Goal: Information Seeking & Learning: Understand process/instructions

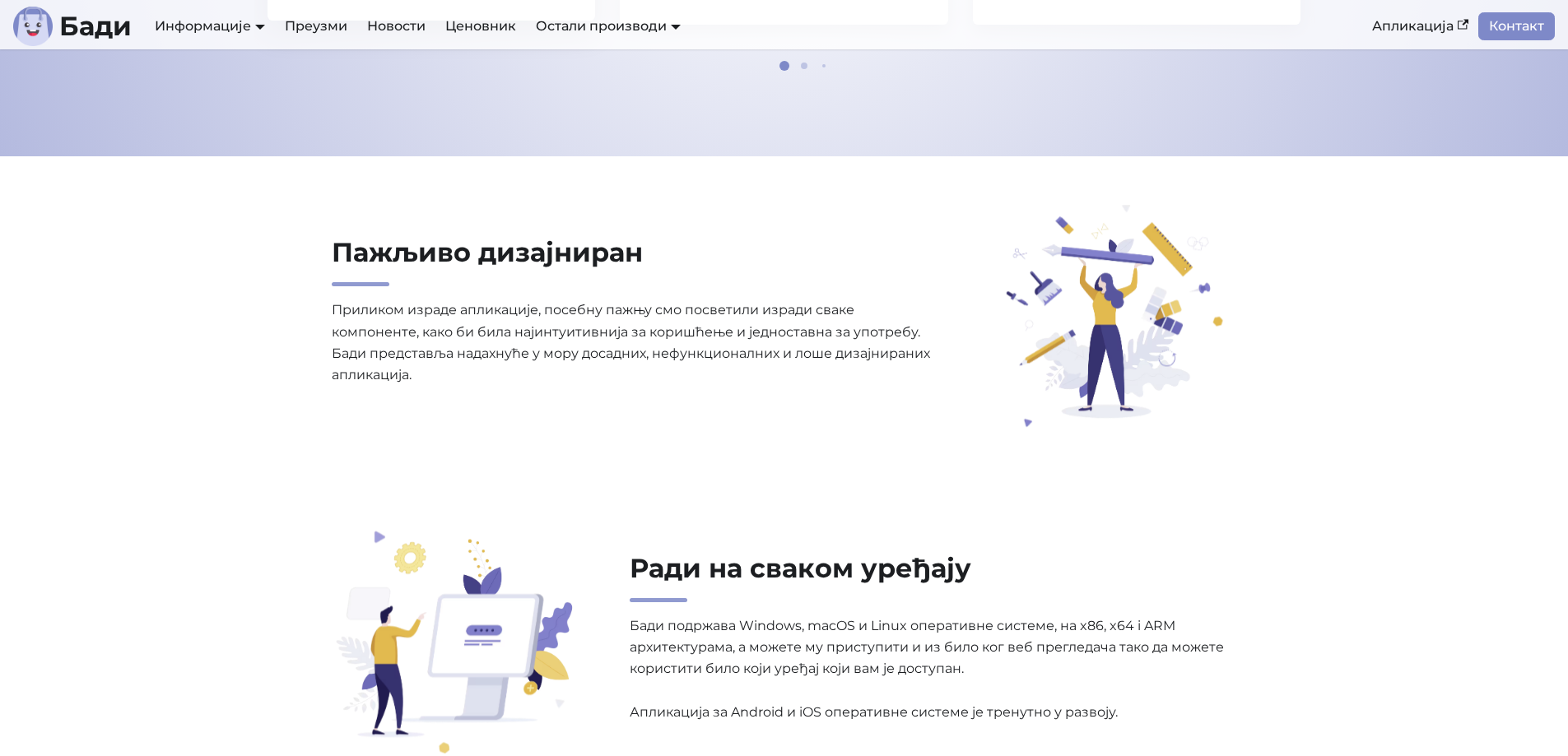
scroll to position [1399, 0]
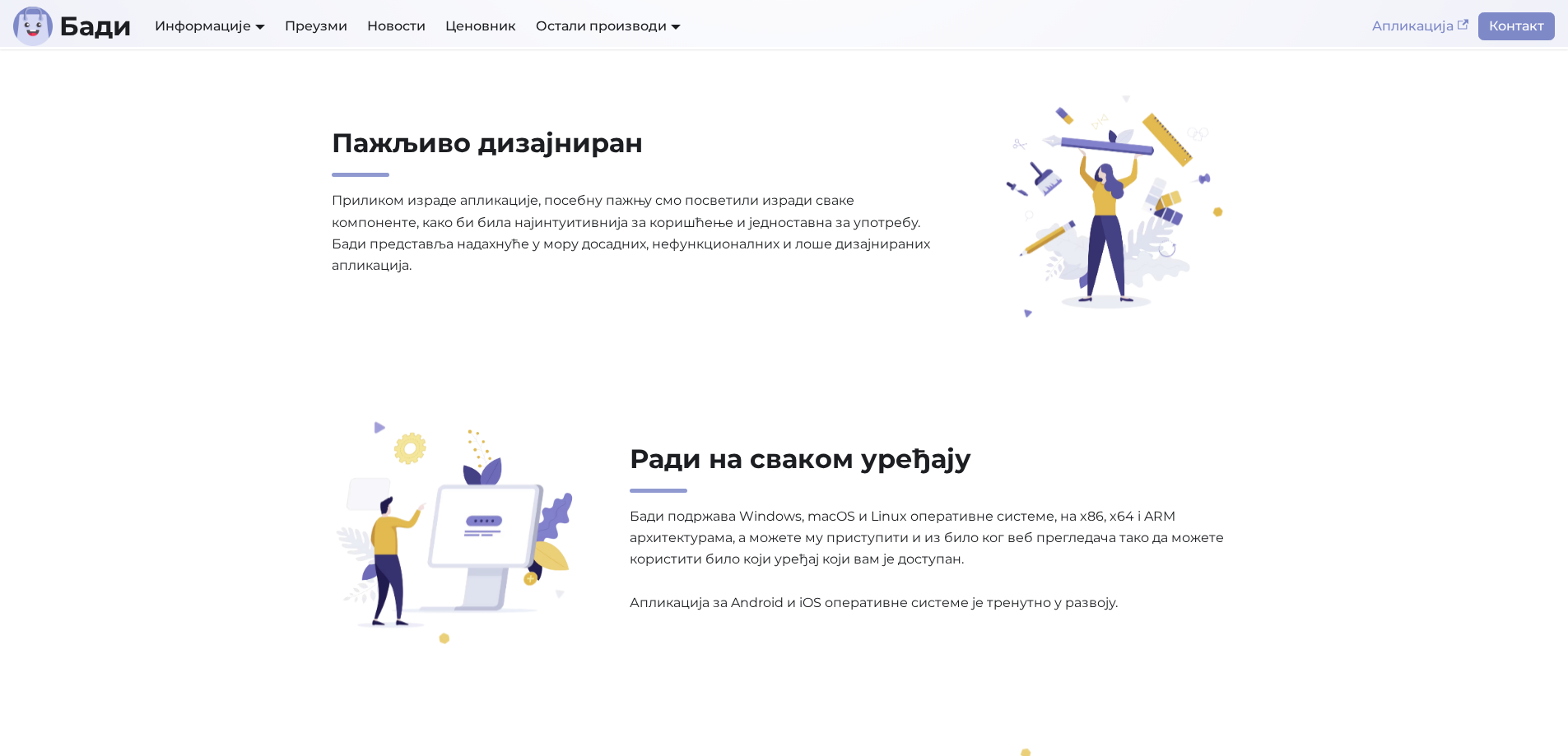
click at [1426, 24] on link "Апликација" at bounding box center [1420, 26] width 116 height 28
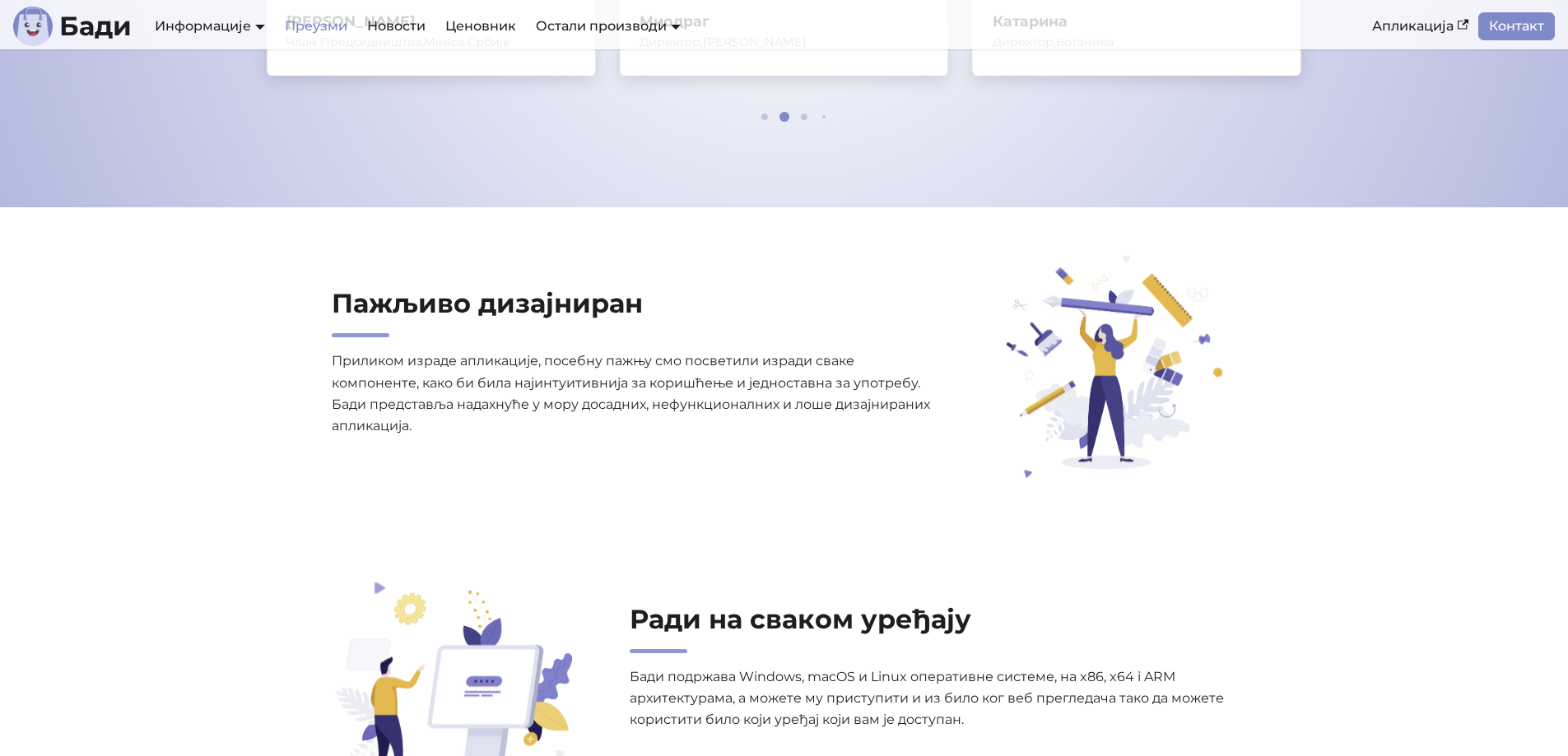
scroll to position [987, 0]
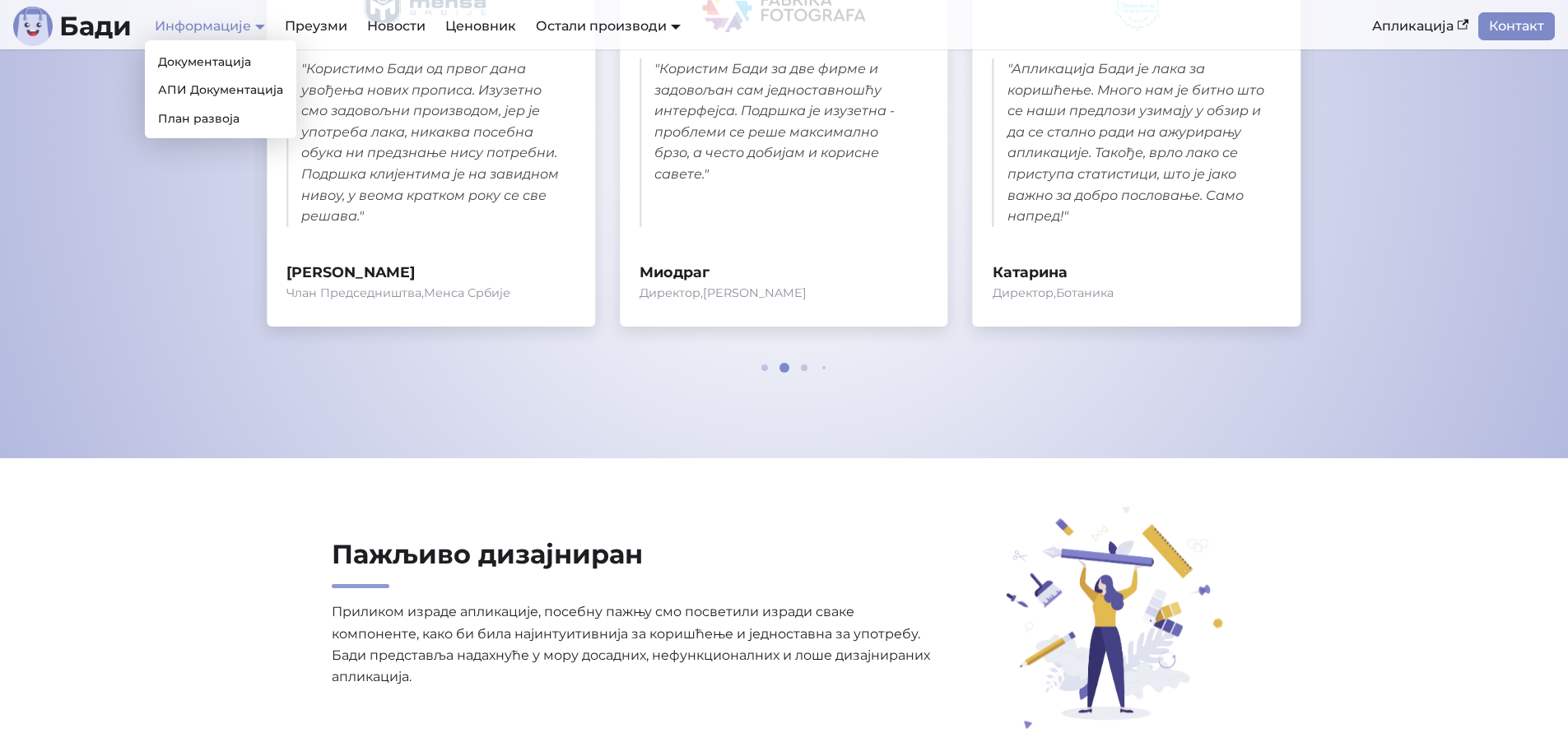
click at [201, 22] on link "Информације" at bounding box center [209, 26] width 110 height 16
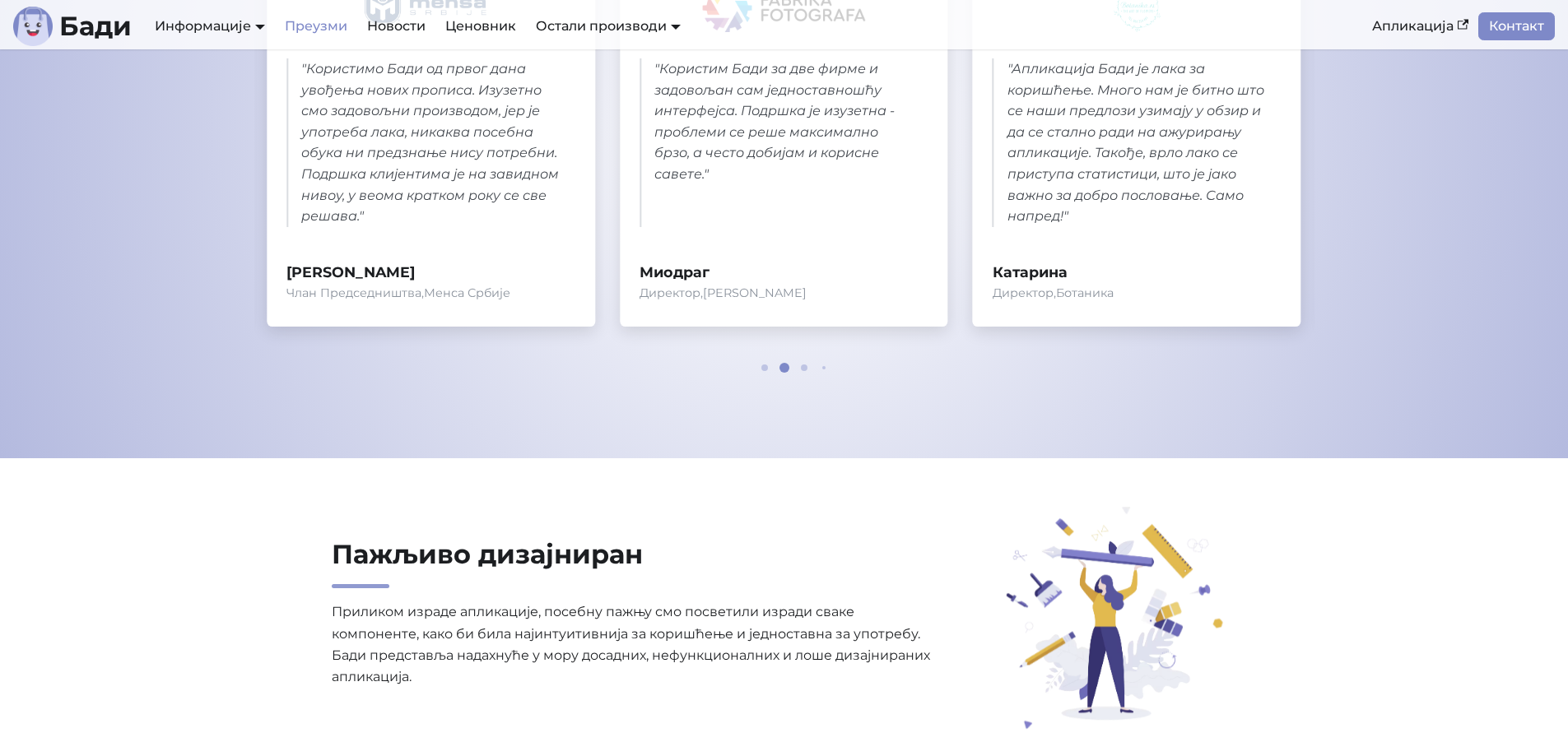
click at [313, 23] on link "Преузми" at bounding box center [317, 26] width 83 height 28
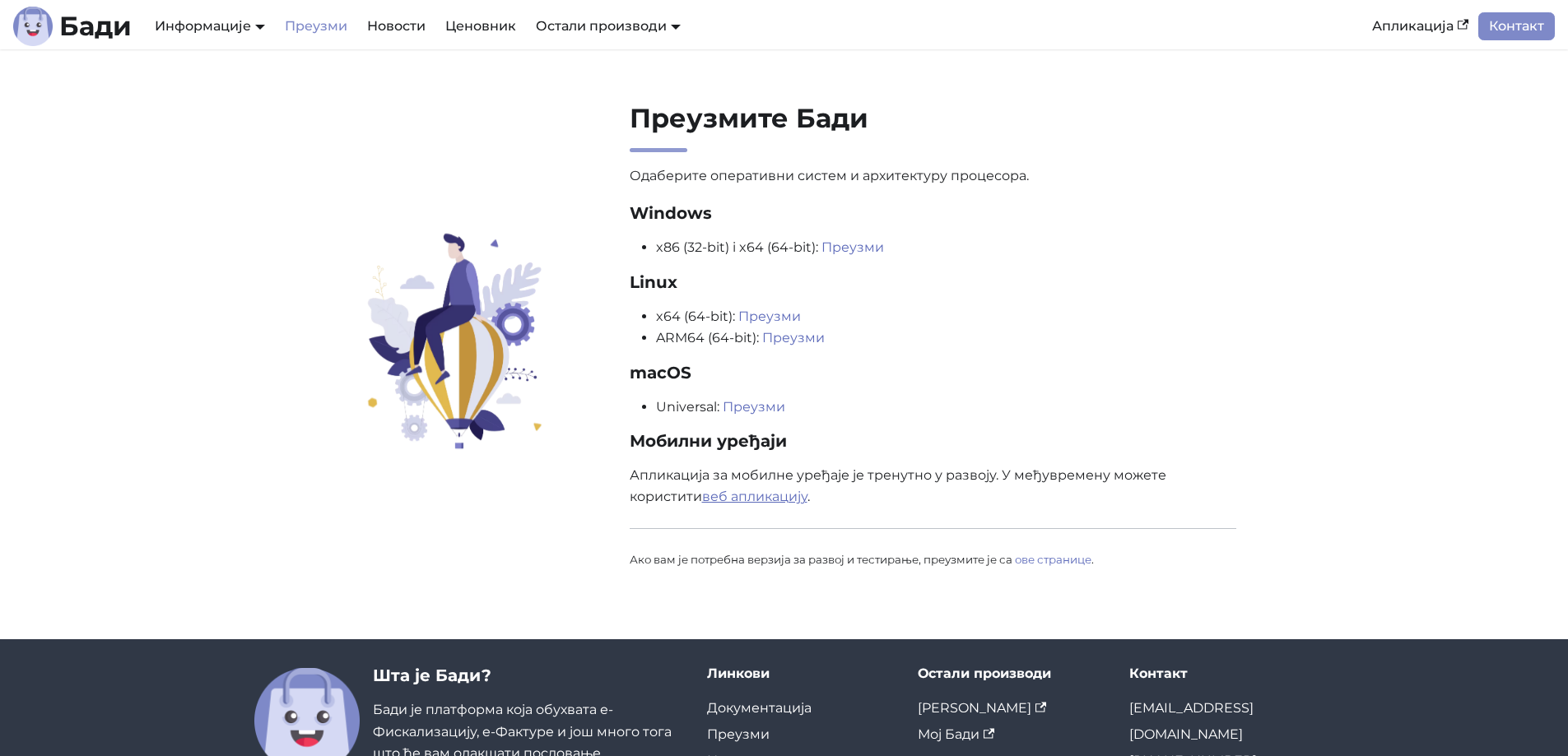
click at [774, 498] on link "веб апликацију" at bounding box center [755, 497] width 105 height 16
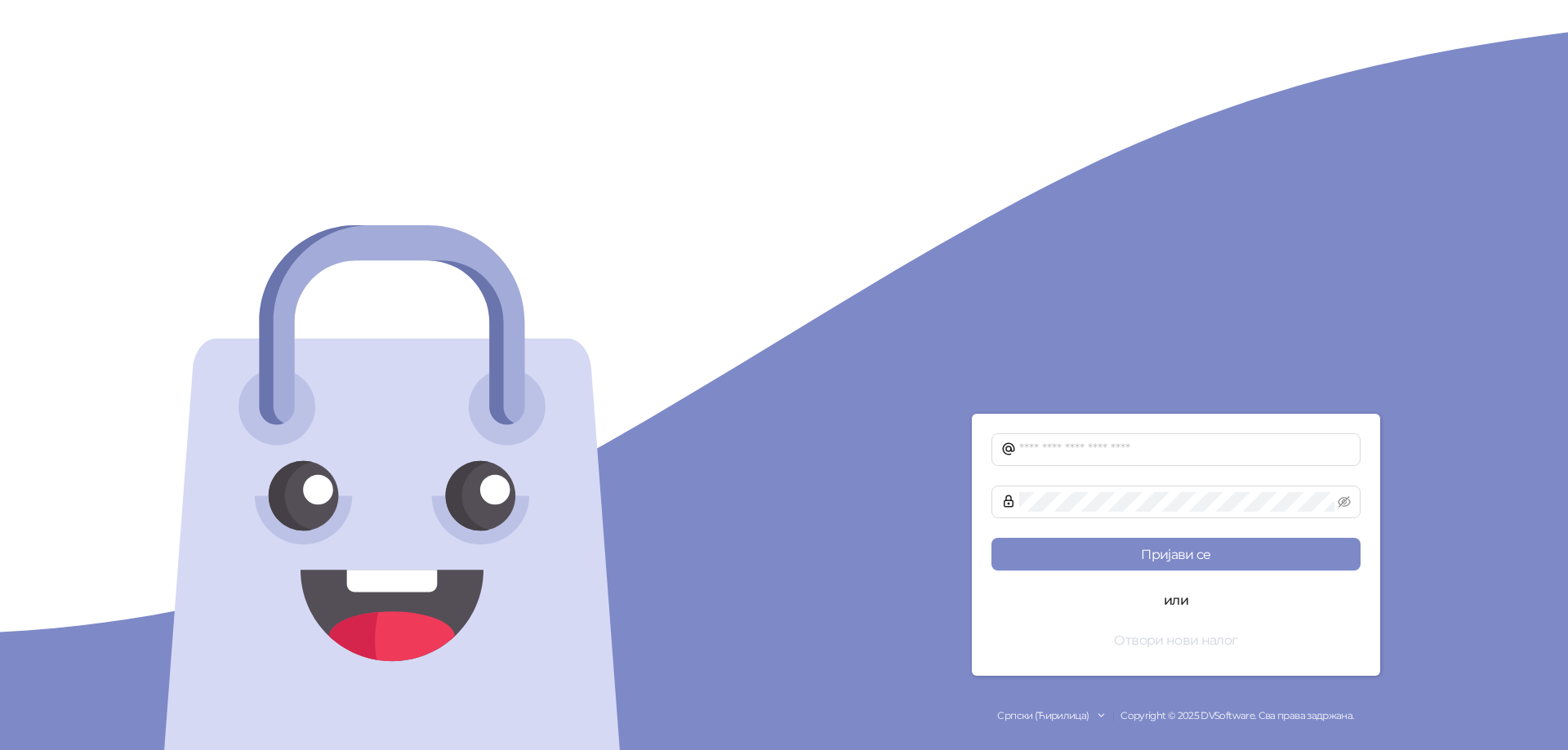
click at [1151, 640] on button "Отвори нови налог" at bounding box center [1176, 640] width 369 height 33
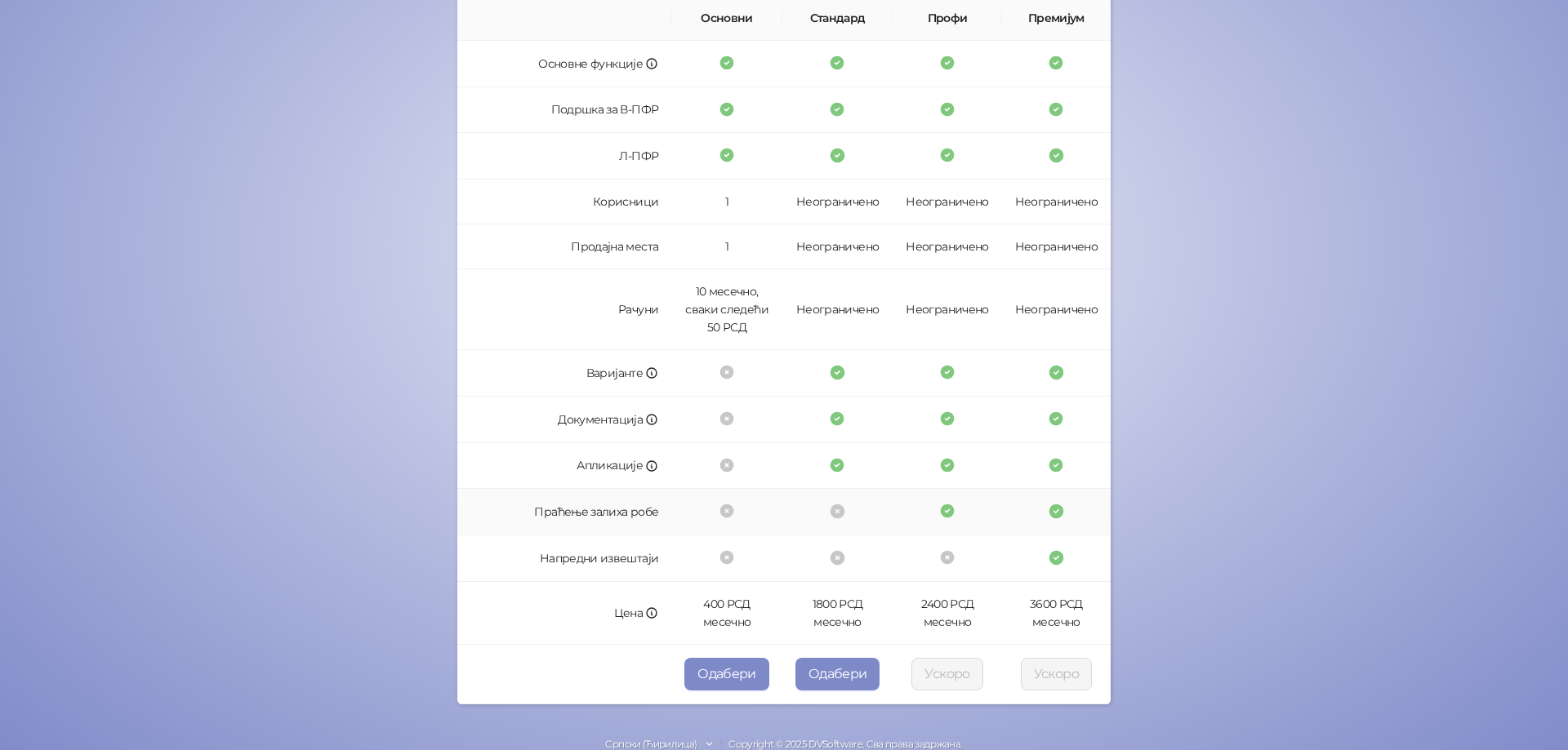
scroll to position [314, 0]
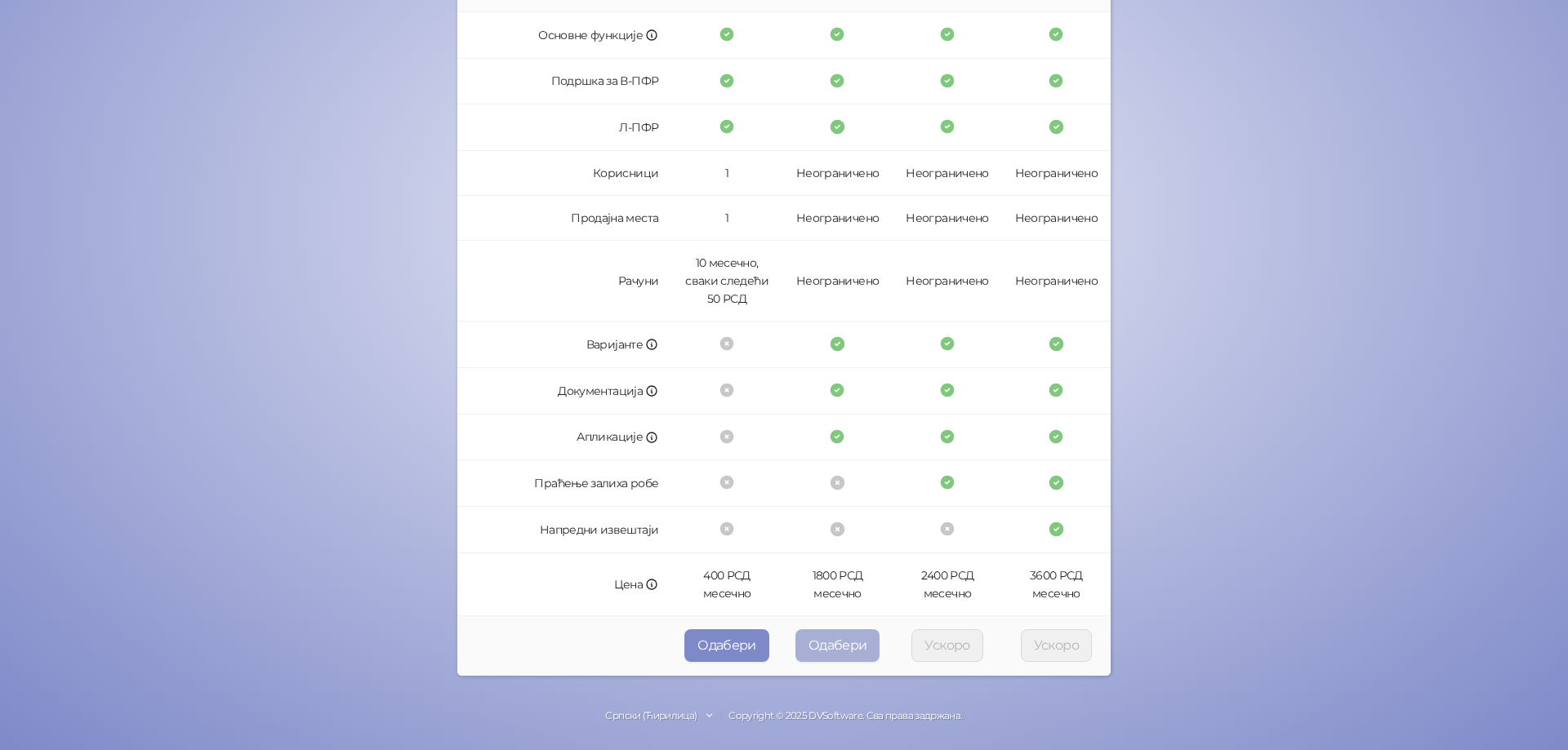
click at [846, 645] on button "Одабери" at bounding box center [838, 646] width 85 height 33
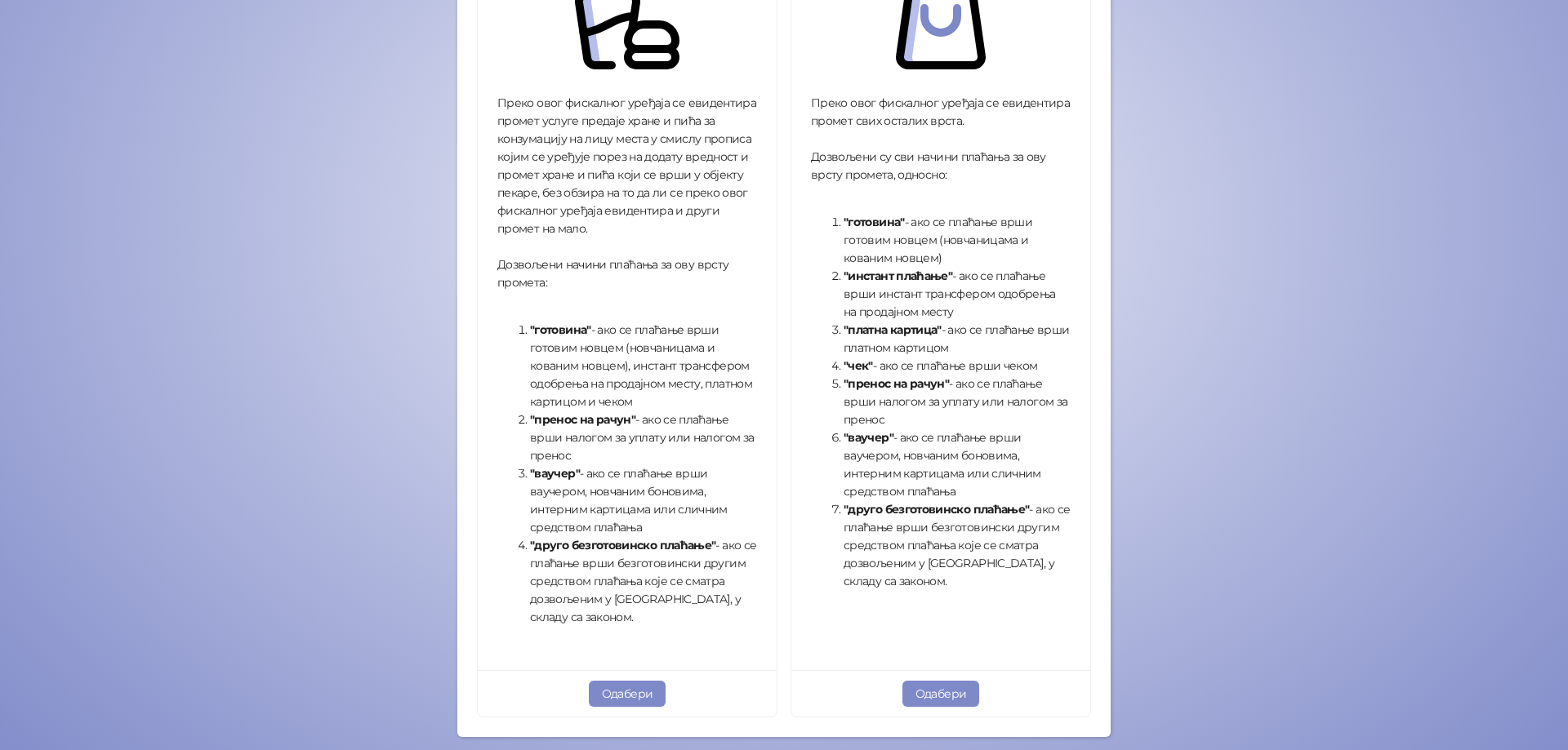
scroll to position [437, 0]
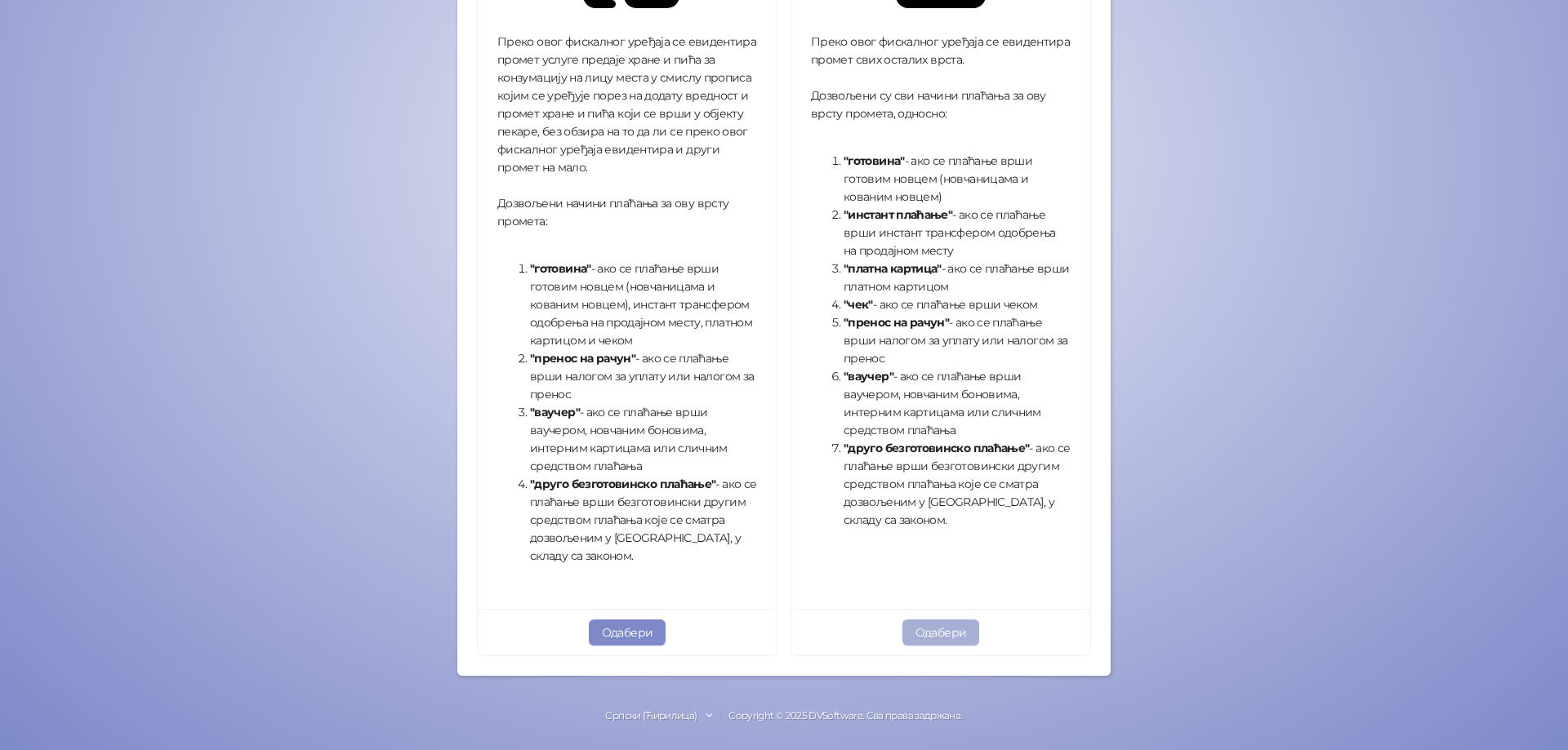
click at [939, 630] on button "Одабери" at bounding box center [941, 633] width 78 height 26
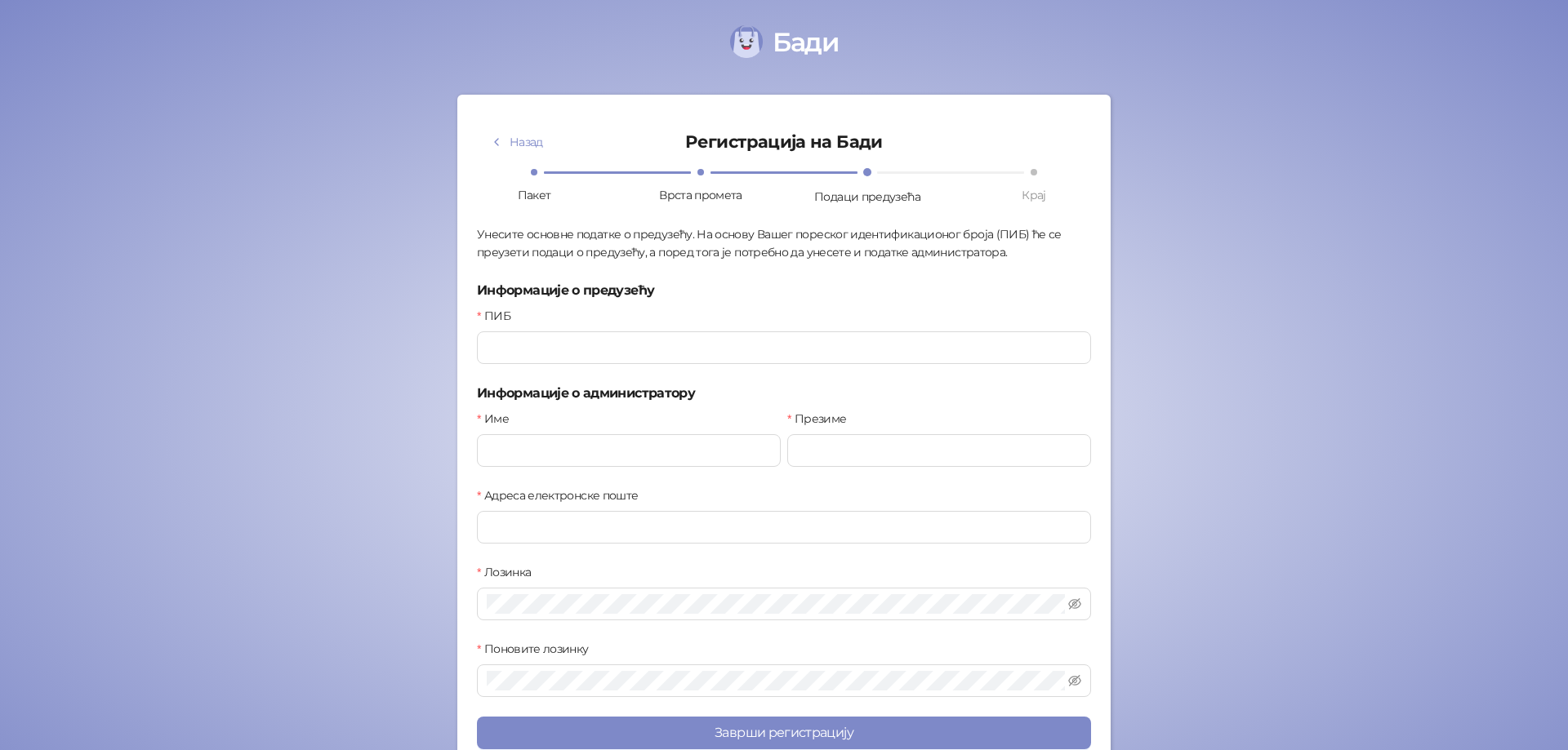
scroll to position [93, 0]
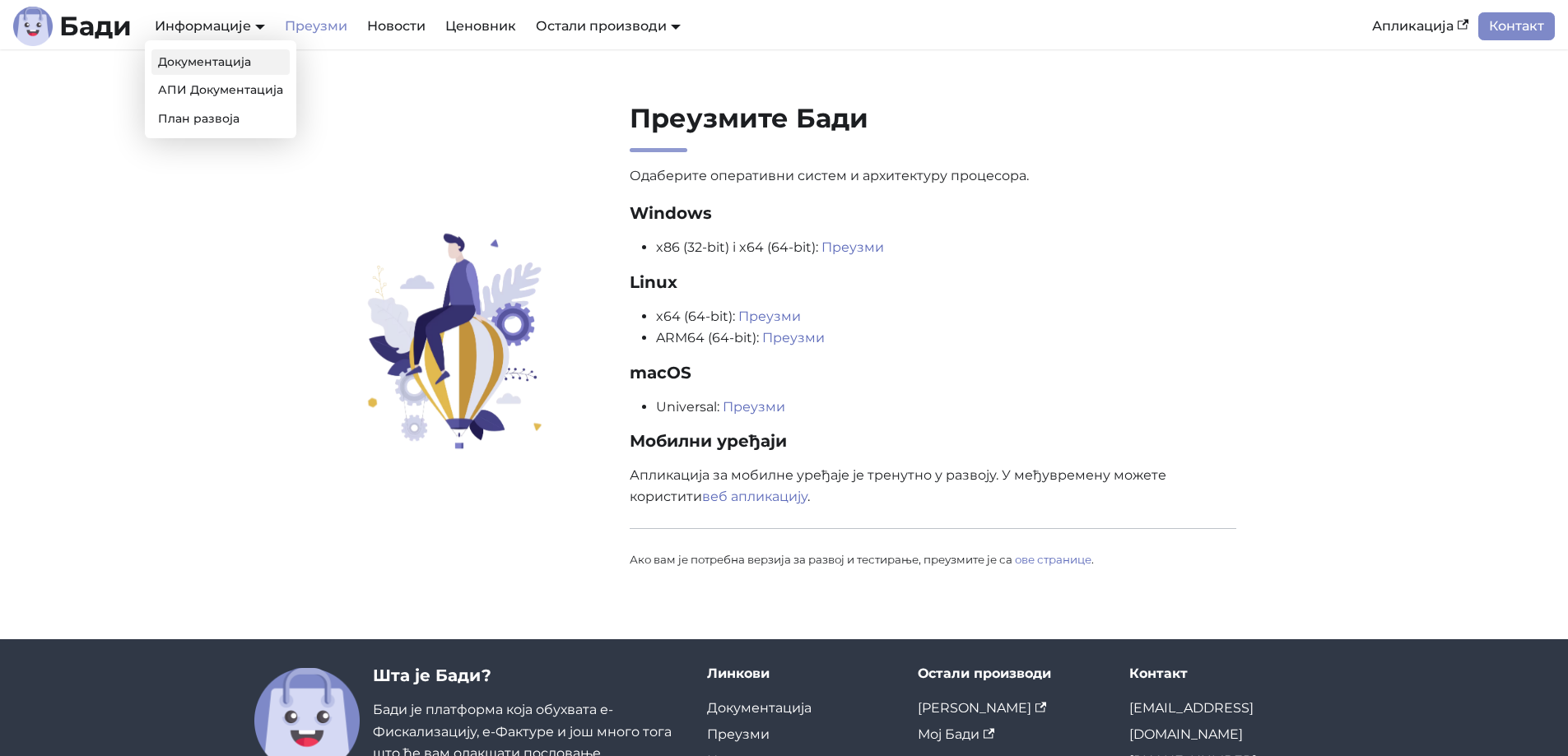
click at [218, 64] on link "Документација" at bounding box center [220, 62] width 138 height 26
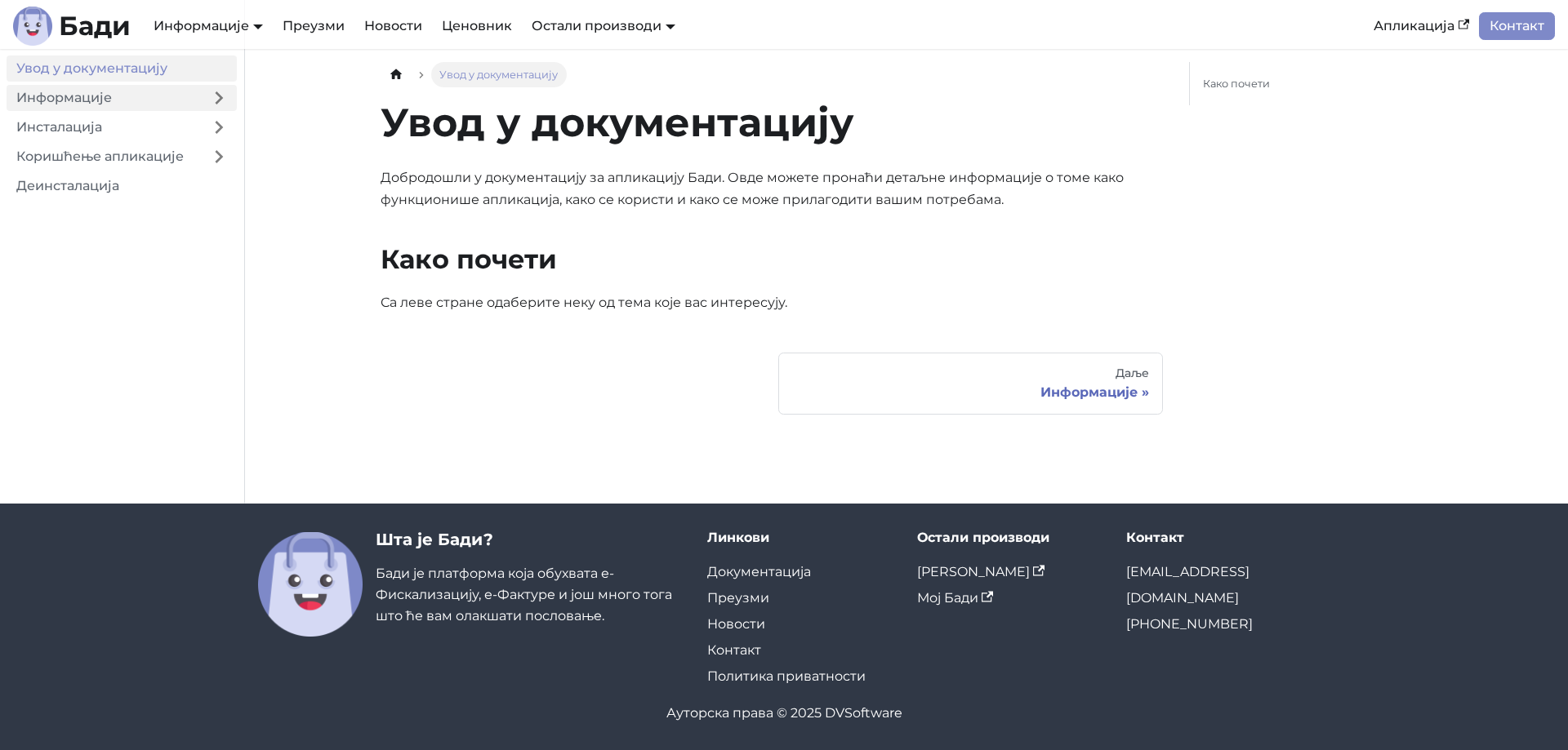
click at [98, 95] on link "Информације" at bounding box center [103, 98] width 194 height 26
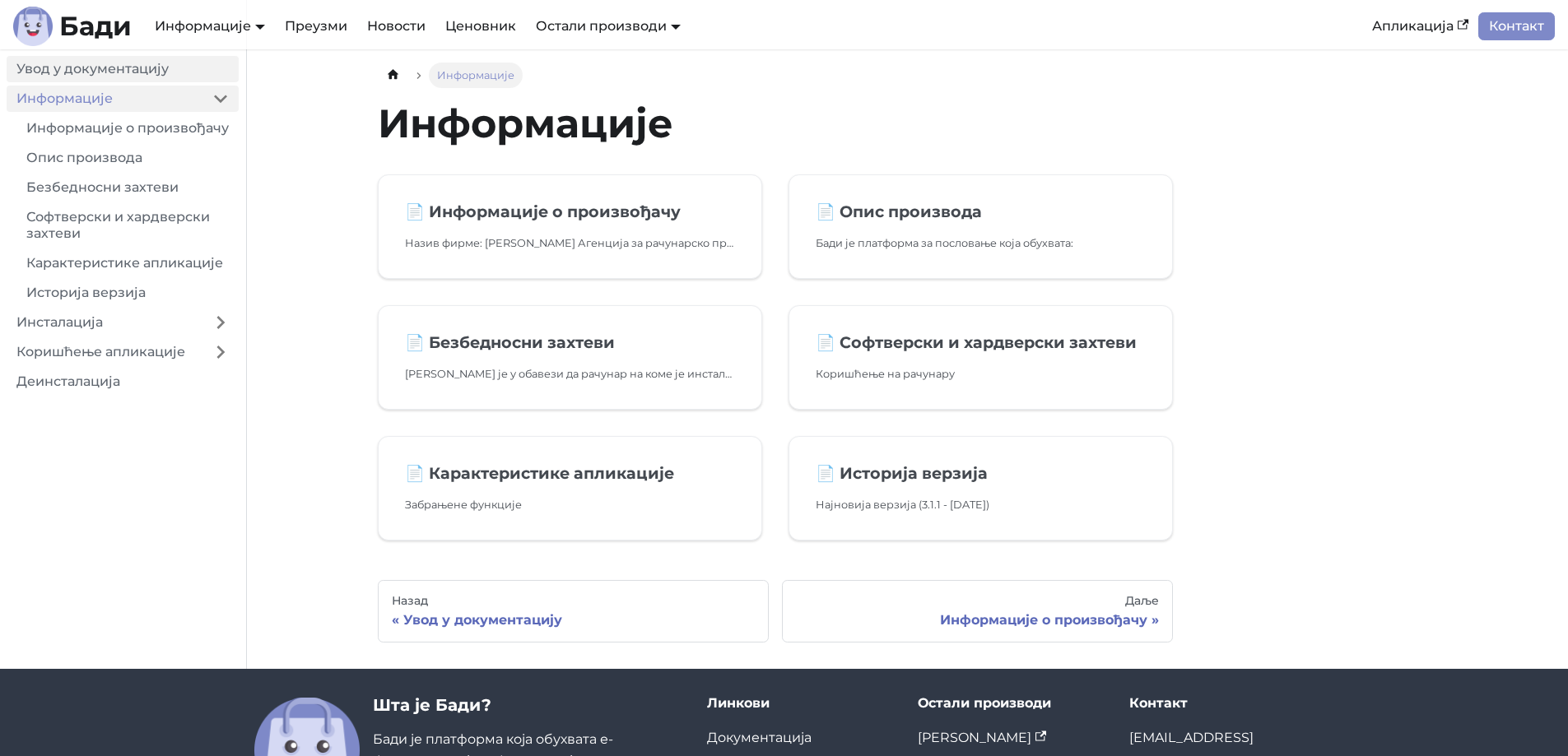
click at [81, 73] on link "Увод у документацију" at bounding box center [122, 69] width 232 height 26
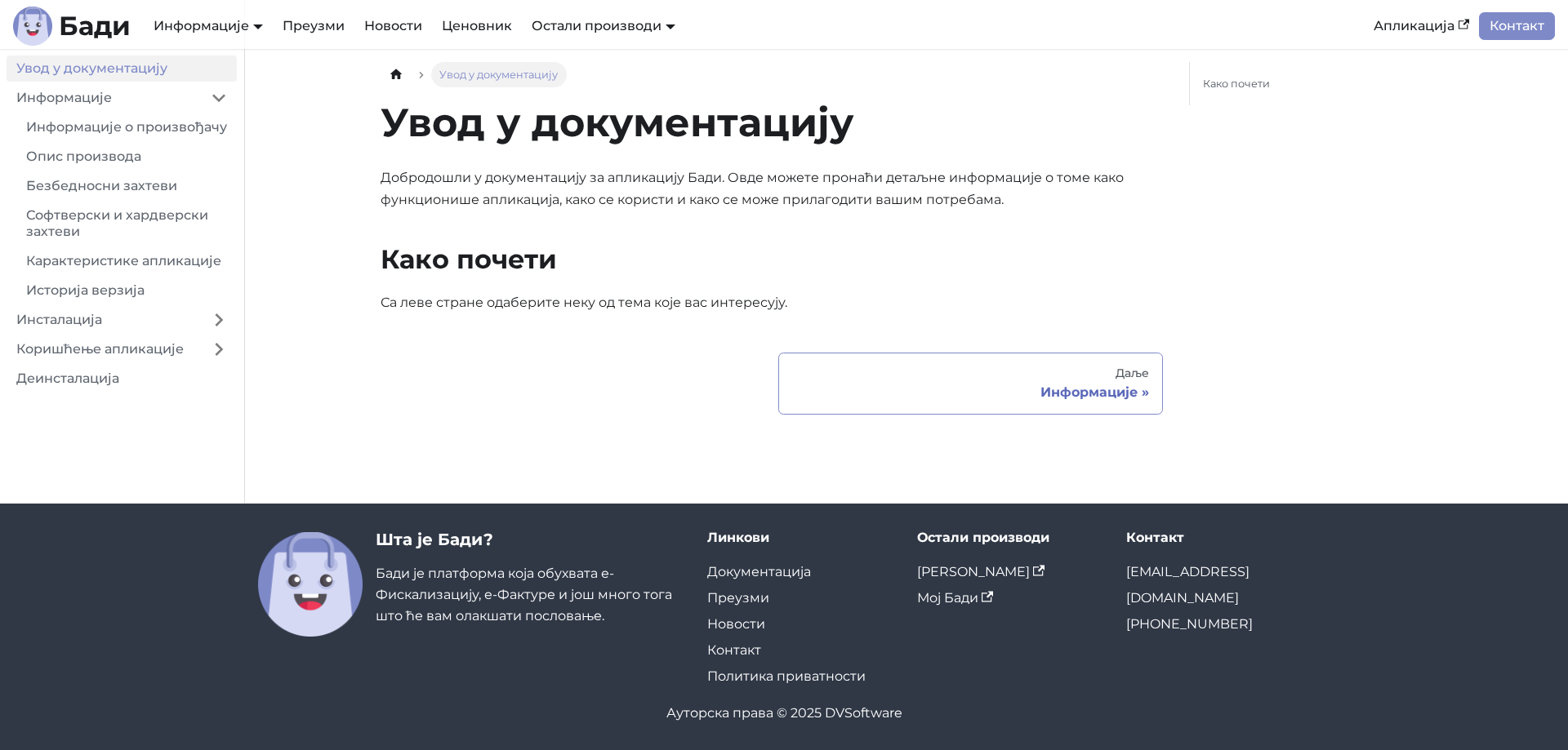
click at [1124, 393] on div "Информације" at bounding box center [970, 393] width 357 height 16
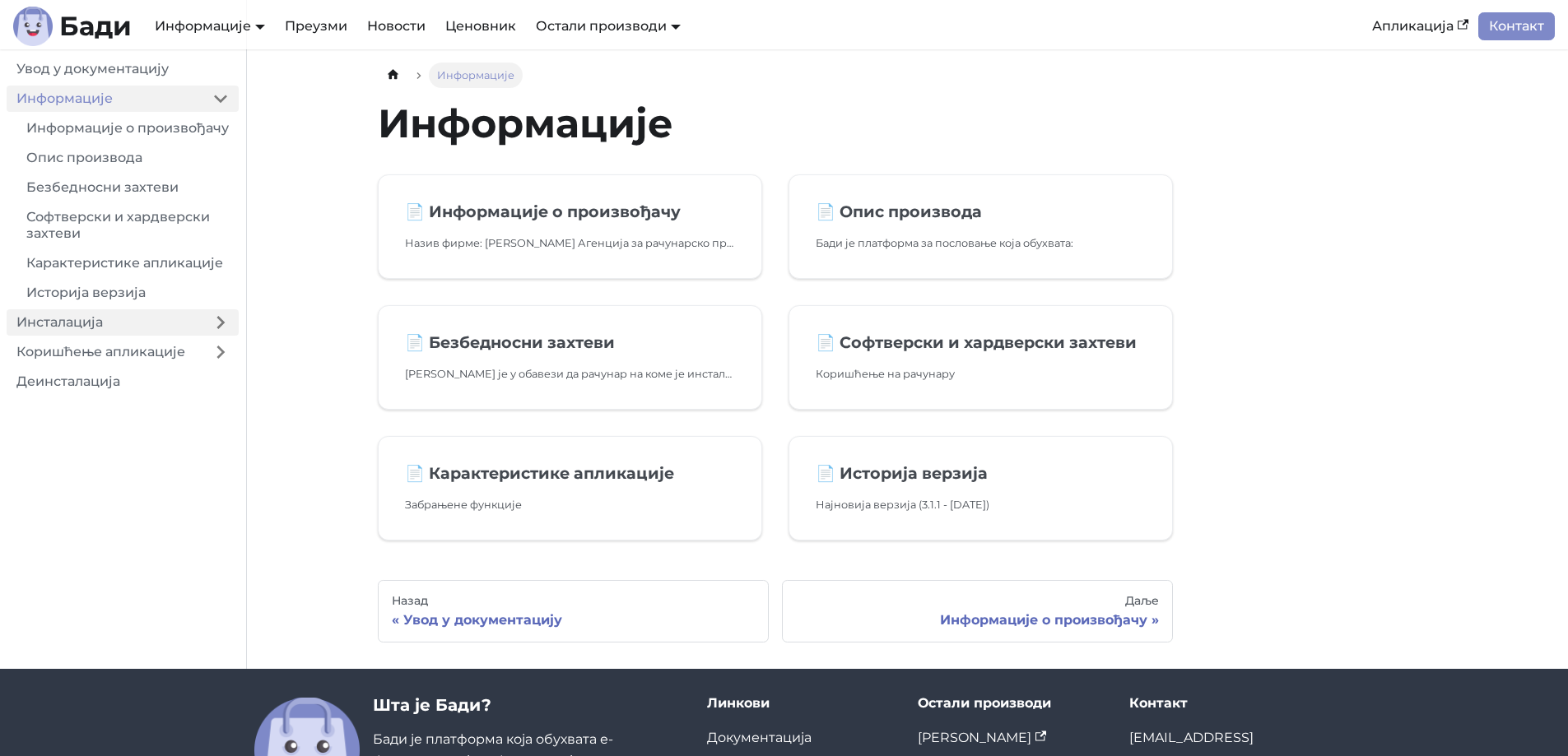
click at [114, 335] on link "Инсталација" at bounding box center [104, 323] width 196 height 26
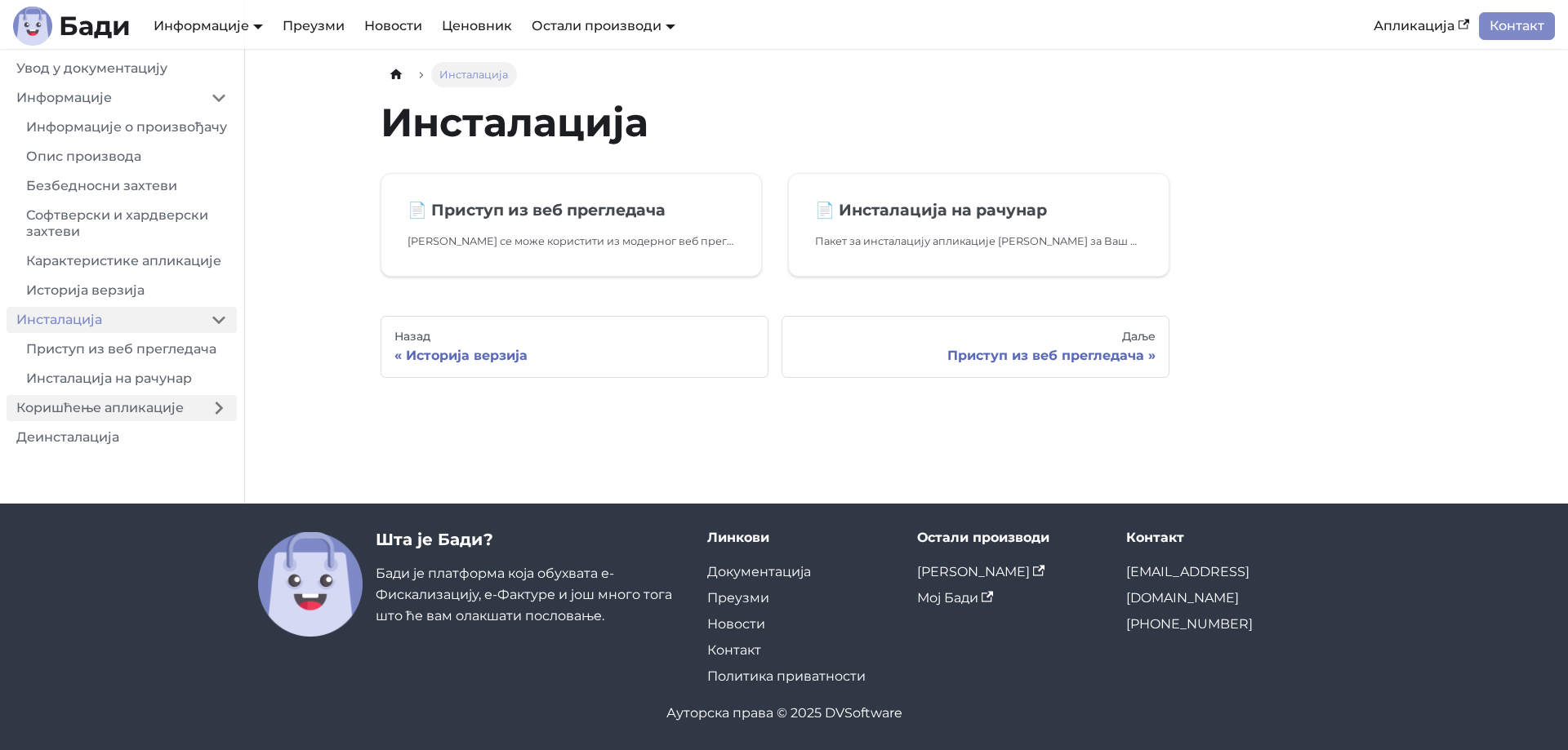
click at [101, 417] on link "Коришћење апликације" at bounding box center [103, 408] width 194 height 26
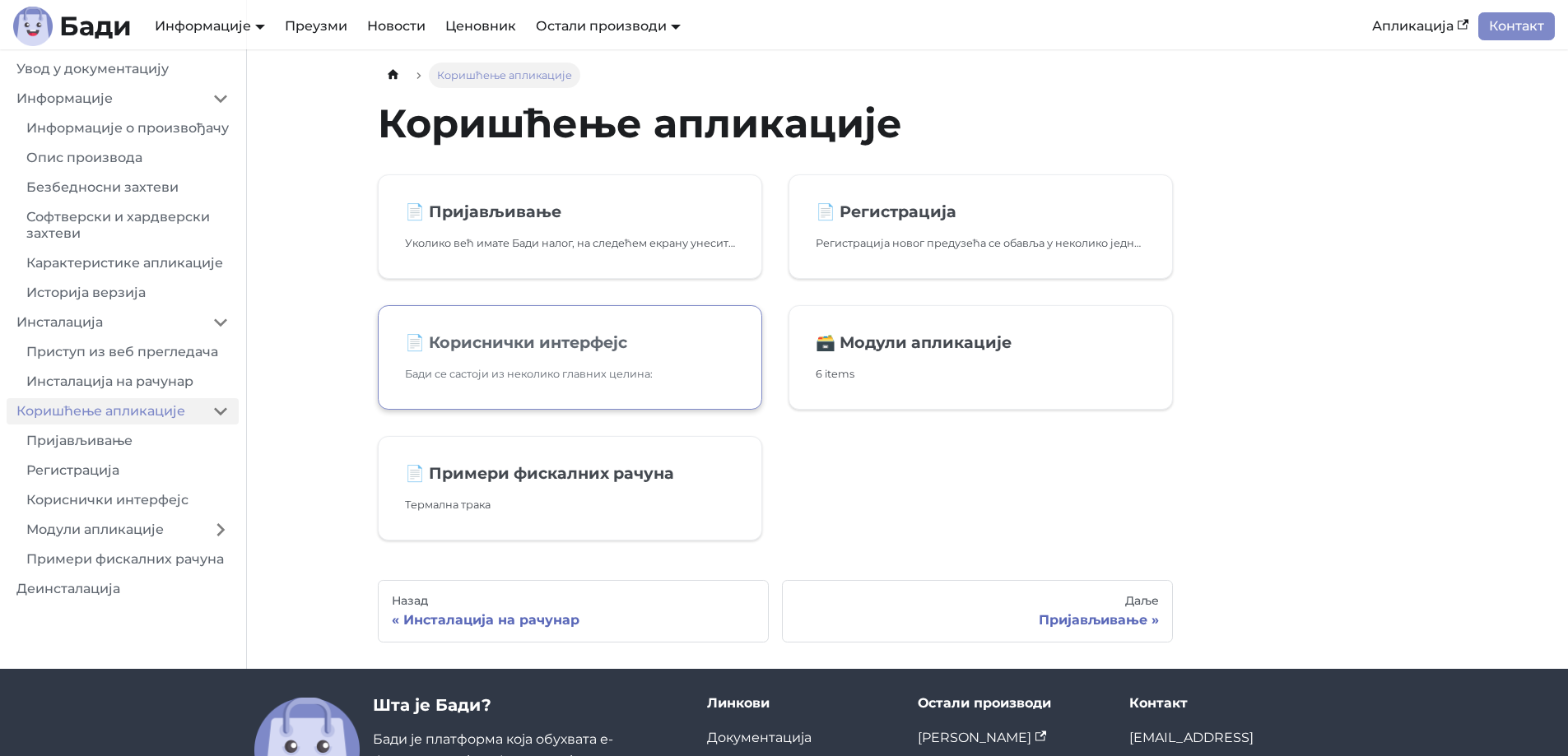
click at [579, 345] on h2 "📄️ Кориснички интерфејс" at bounding box center [570, 342] width 330 height 20
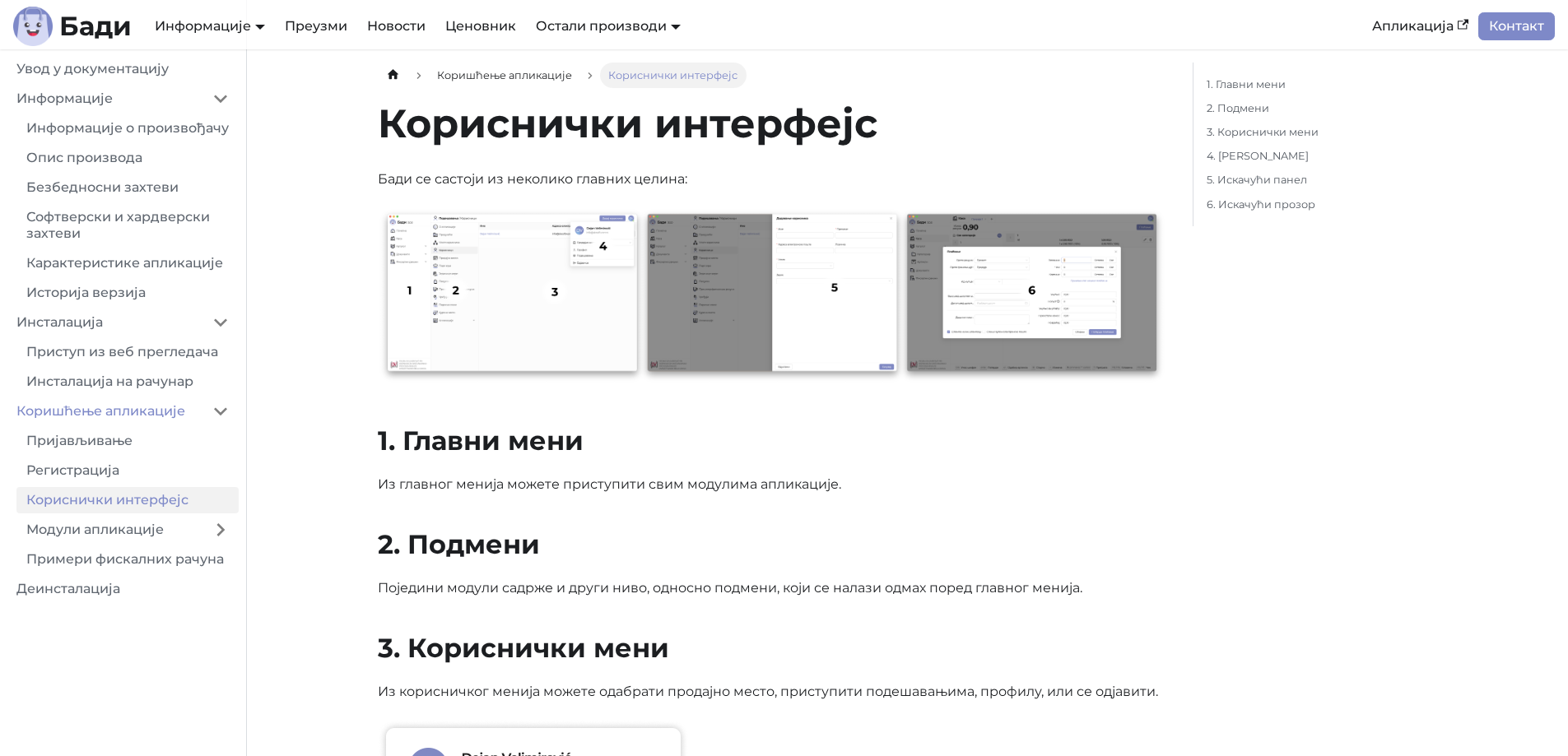
click at [594, 272] on img at bounding box center [772, 296] width 789 height 178
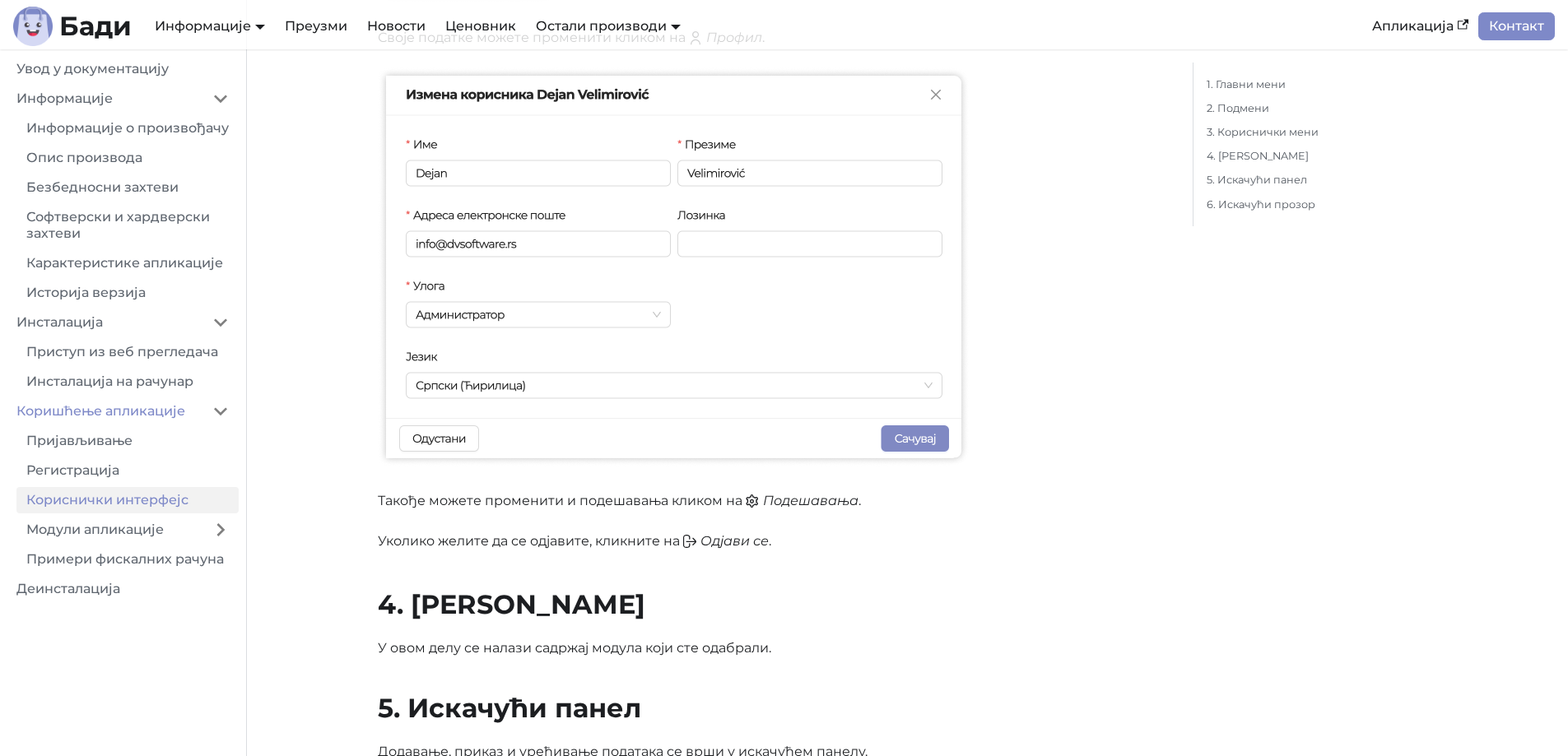
scroll to position [1594, 0]
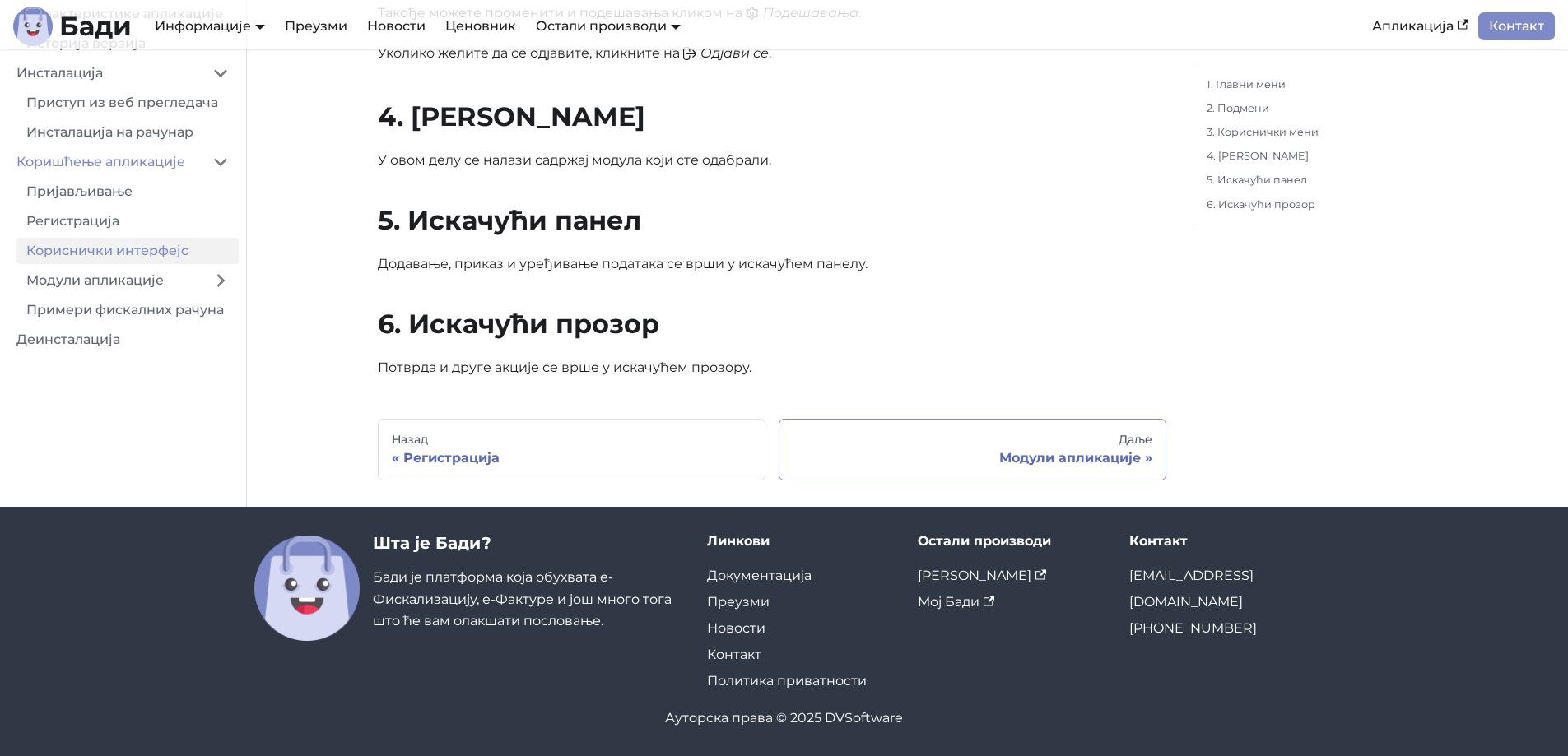
click at [1076, 454] on div "Модули апликације" at bounding box center [972, 459] width 360 height 17
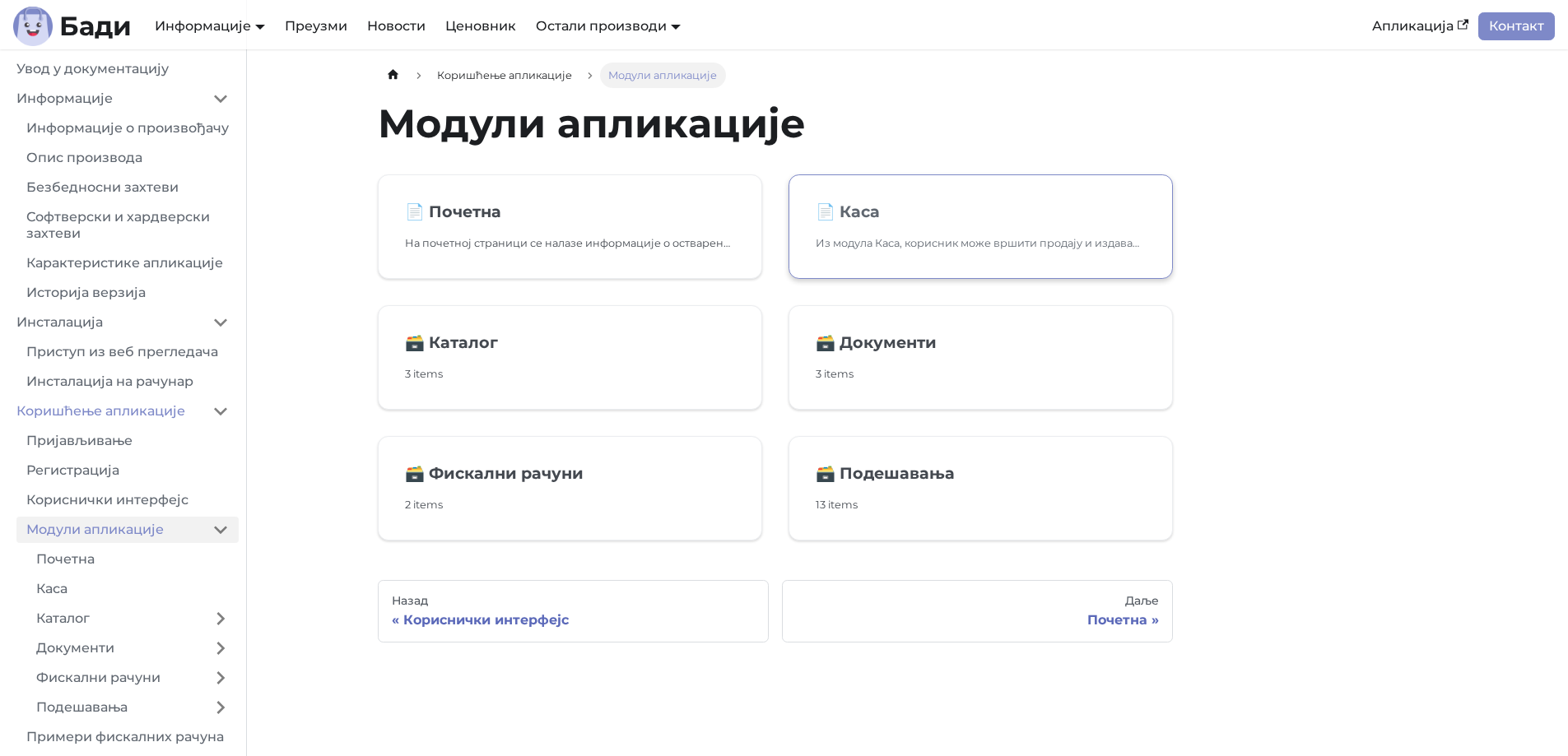
click at [904, 233] on link "📄️ Каса Из модула Каса, корисник може вршити продају и издавање фискалних рачун…" at bounding box center [980, 226] width 384 height 104
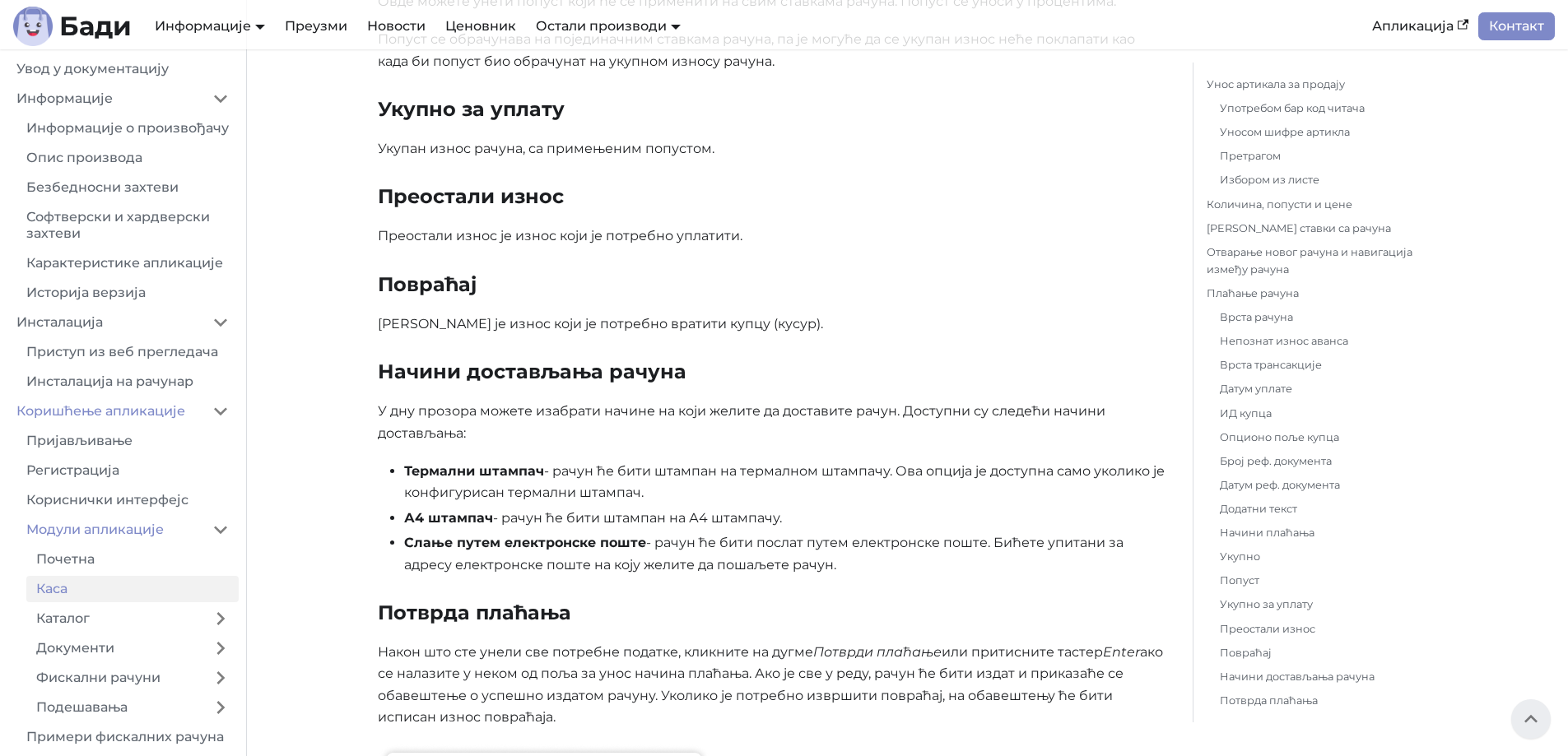
scroll to position [6840, 0]
